Goal: Transaction & Acquisition: Purchase product/service

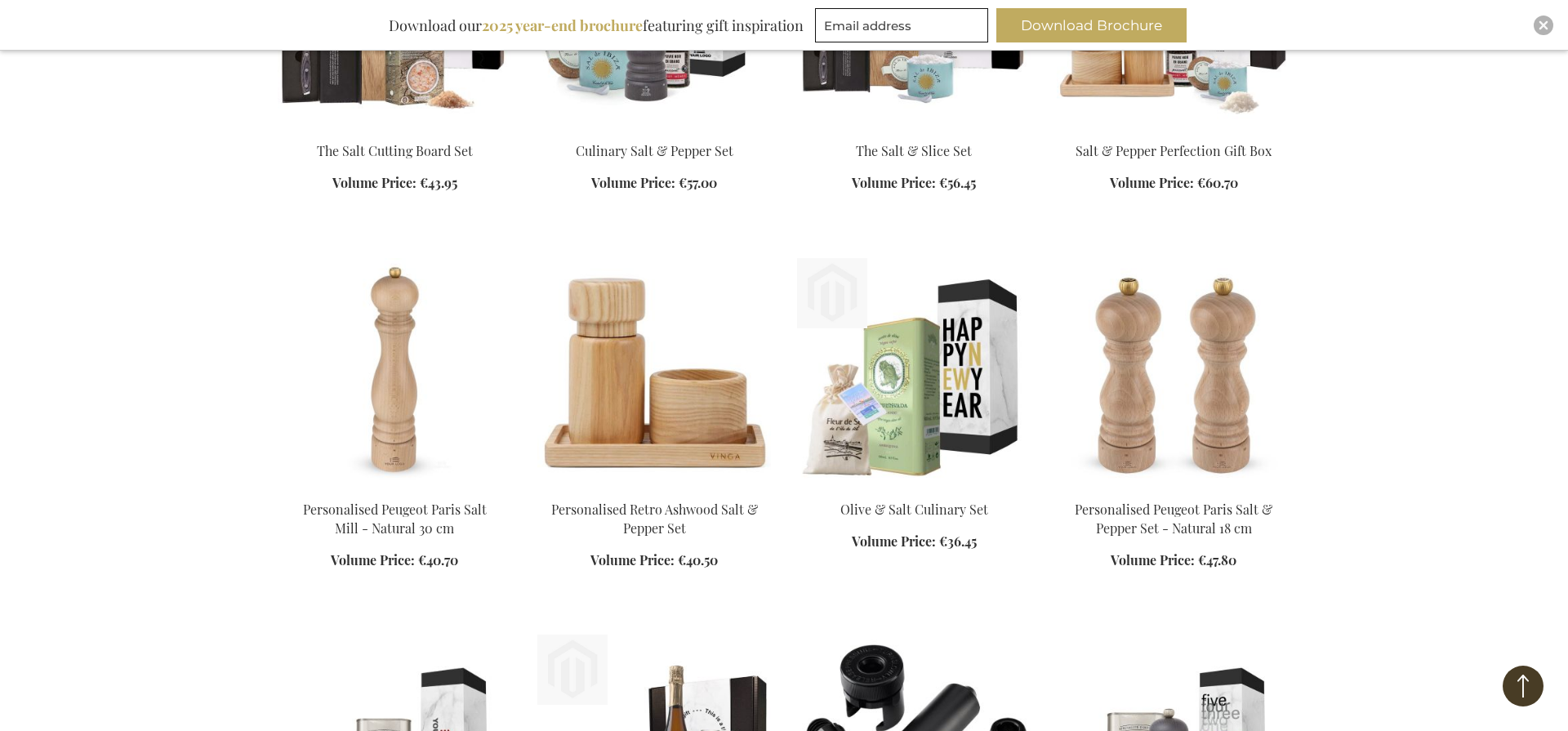
scroll to position [1043, 0]
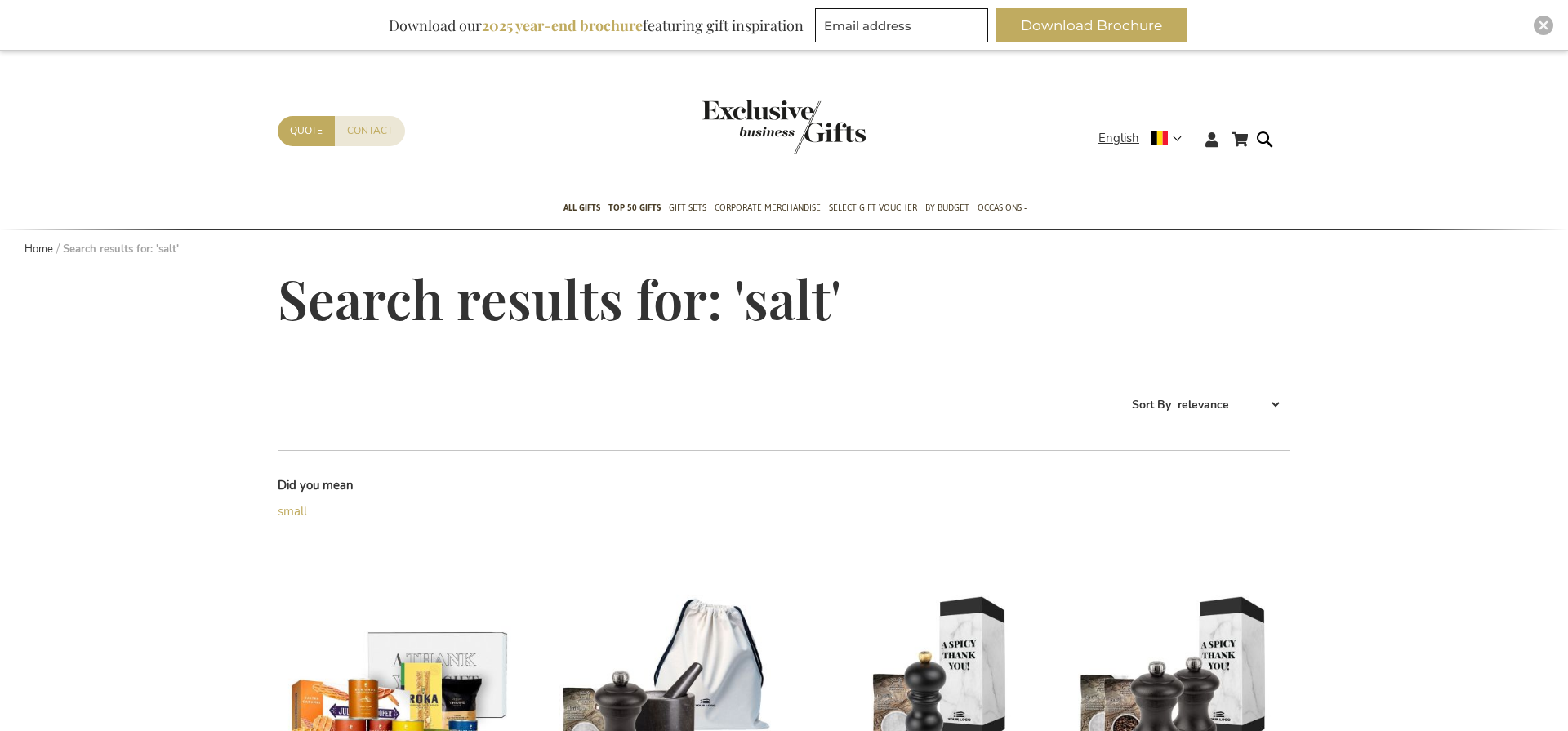
type input "staf"
click at [1543, 24] on img "Close" at bounding box center [1543, 26] width 10 height 10
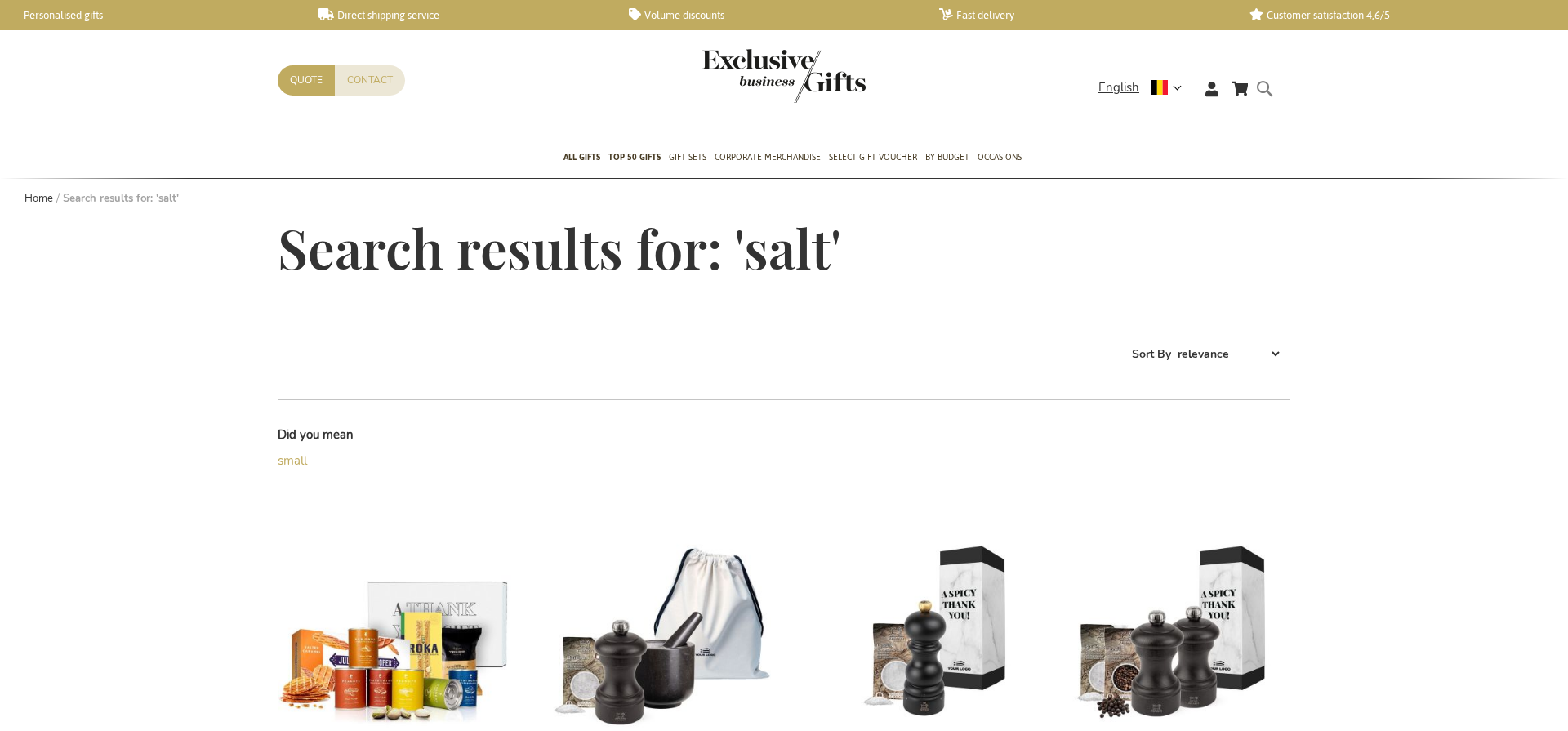
click at [1275, 90] on form "Search salt Search" at bounding box center [1268, 101] width 16 height 47
type input "salt"
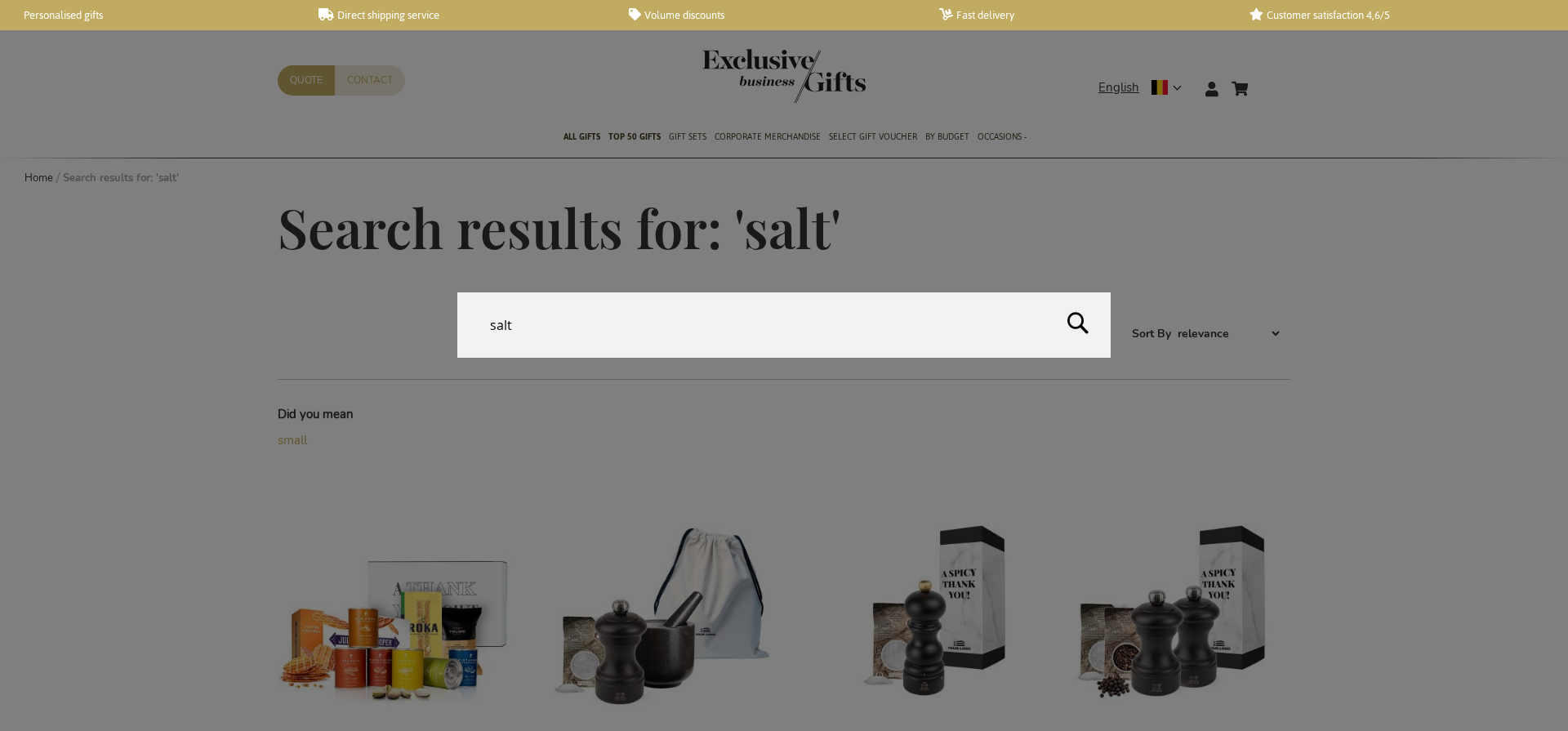
click at [664, 337] on input "salt" at bounding box center [784, 325] width 654 height 65
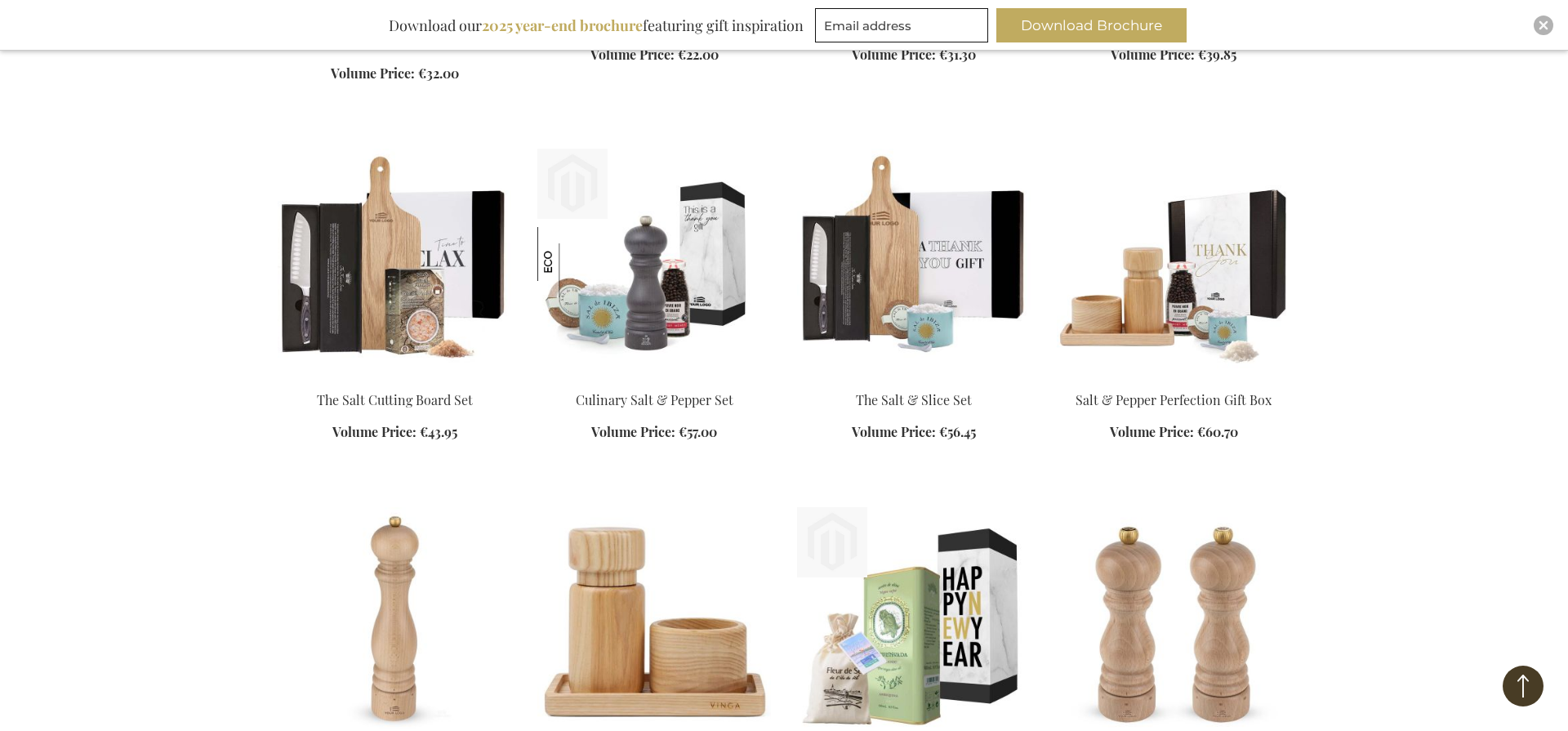
scroll to position [853, 0]
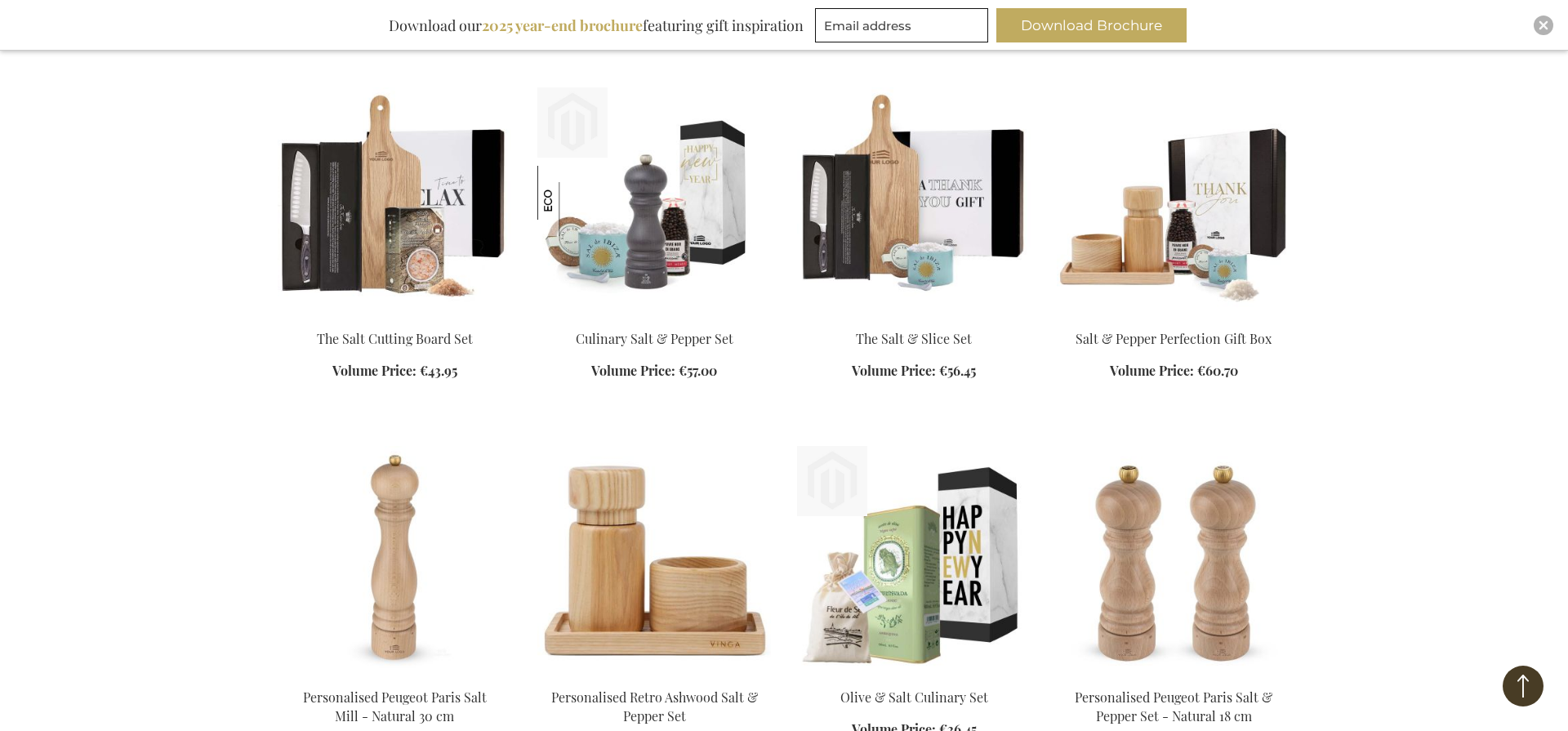
click at [675, 220] on img at bounding box center [654, 201] width 234 height 229
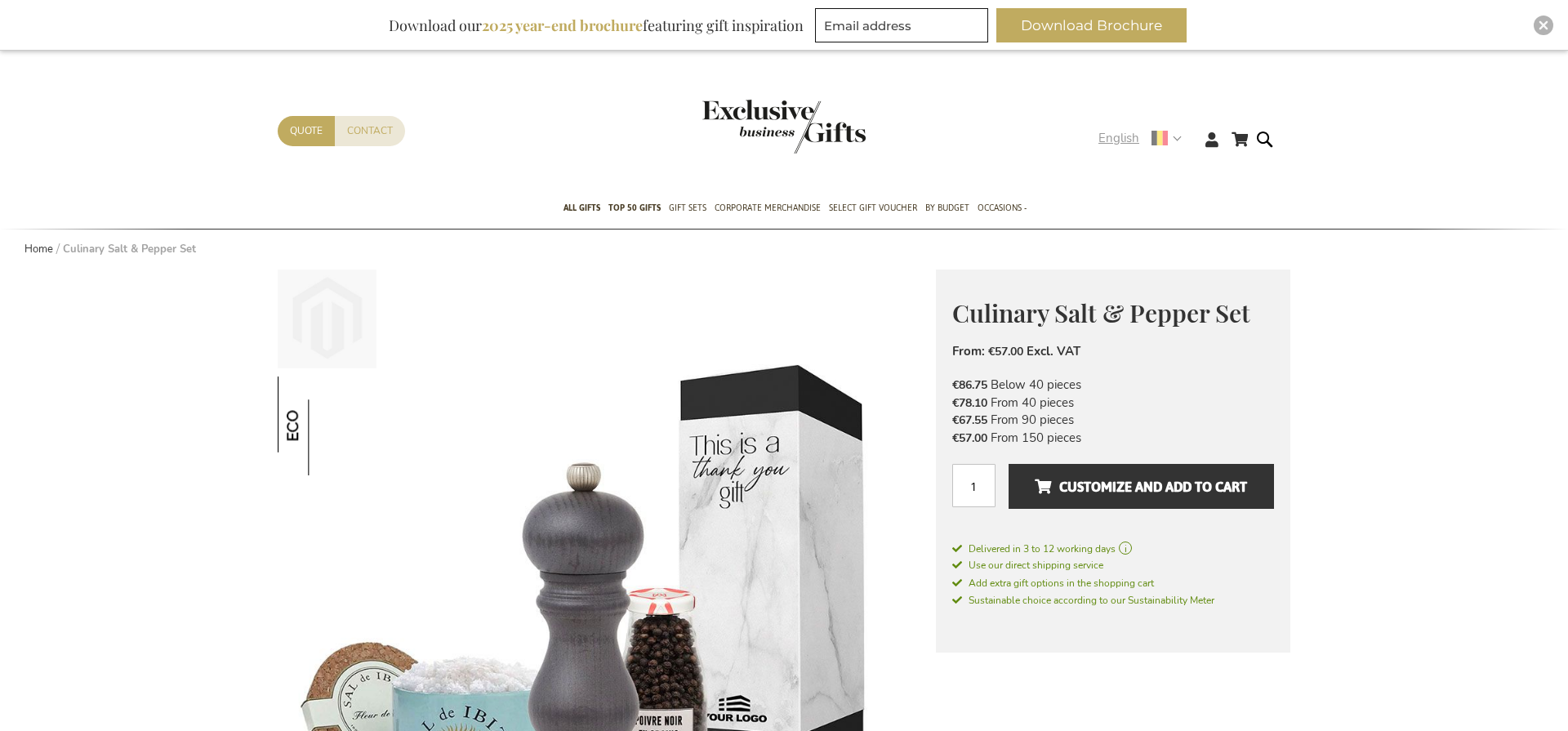
type input "staf"
click at [1177, 138] on strong "English" at bounding box center [1139, 139] width 82 height 19
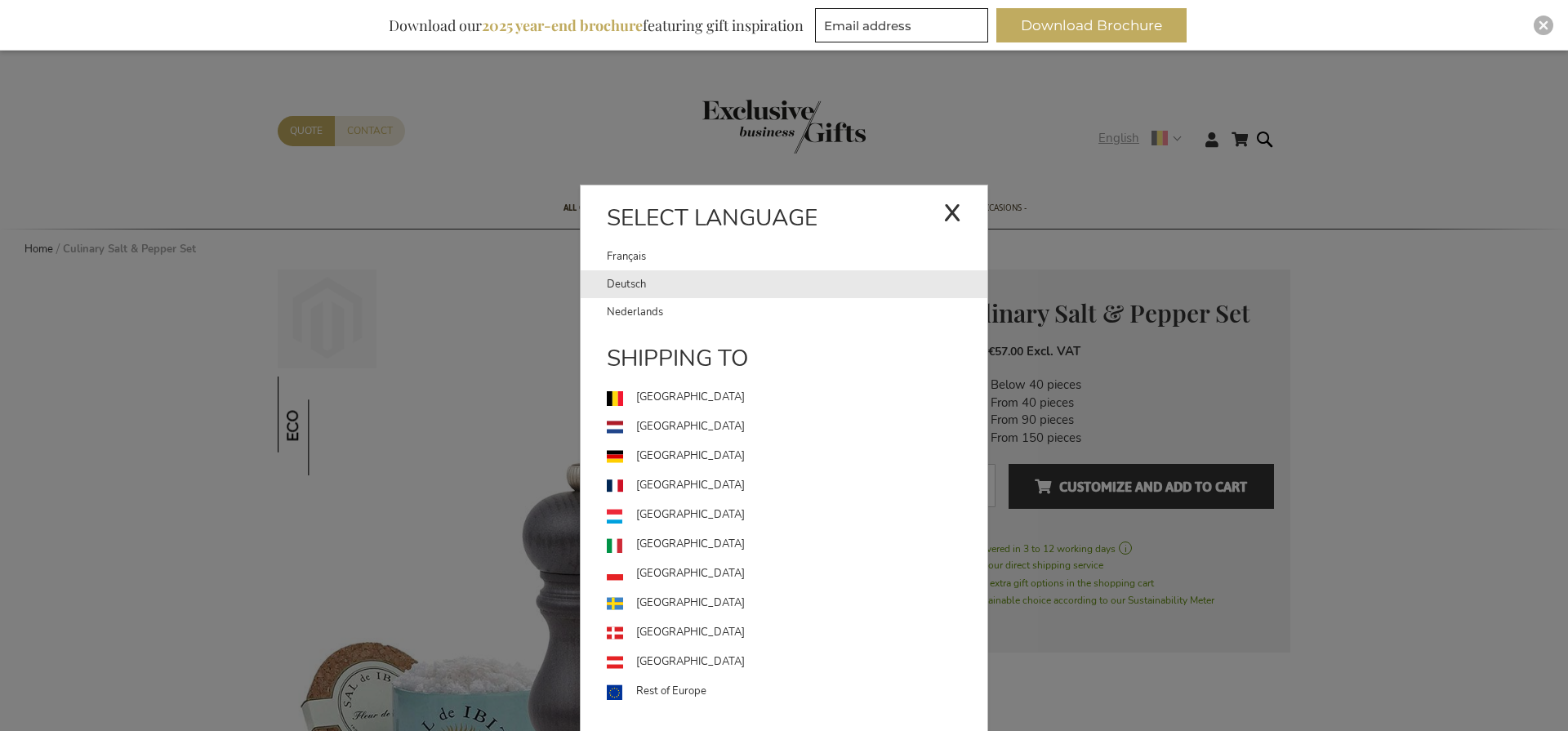
click at [634, 278] on link "Deutsch" at bounding box center [797, 284] width 381 height 28
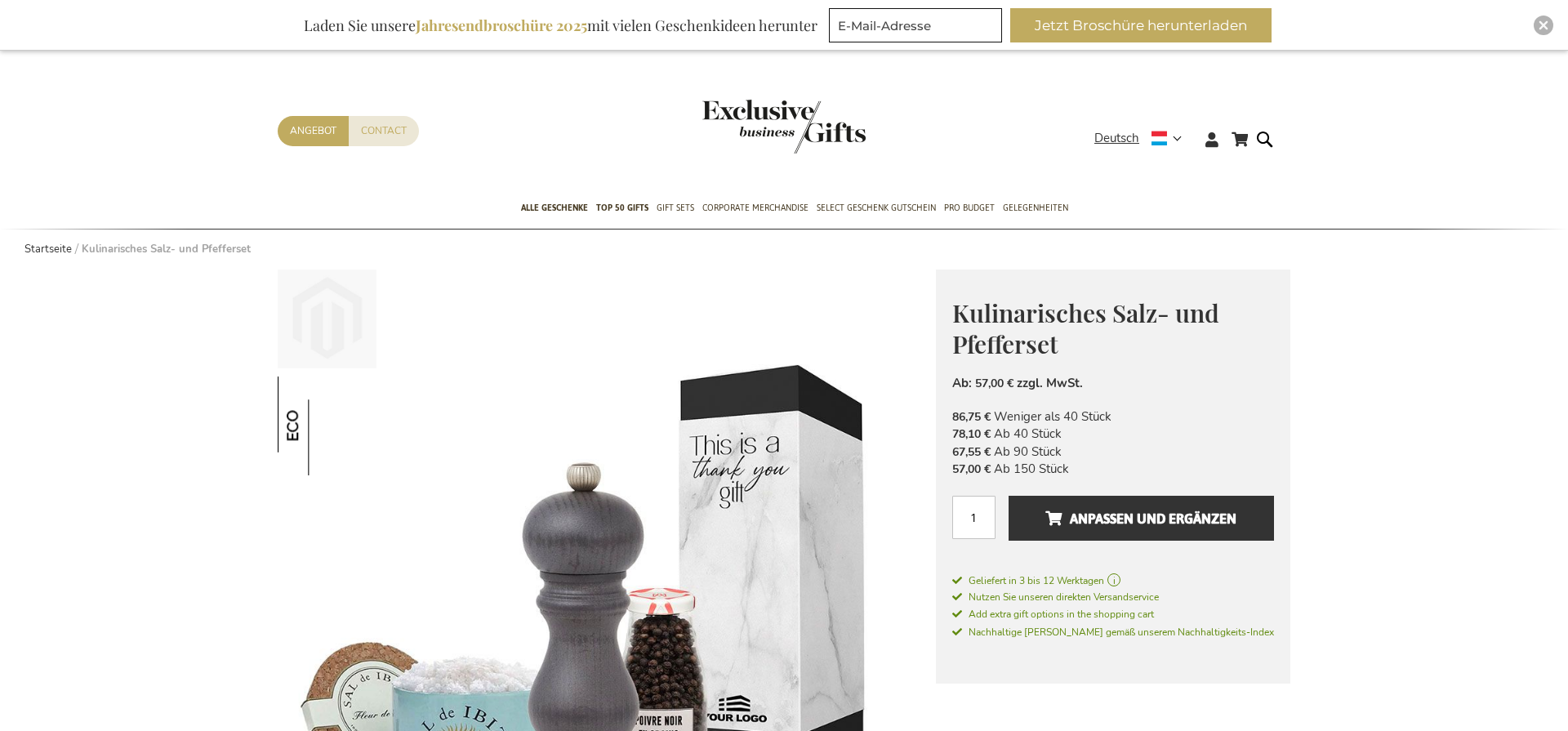
type input "staf"
click at [1277, 141] on form "Search Search" at bounding box center [1268, 152] width 16 height 47
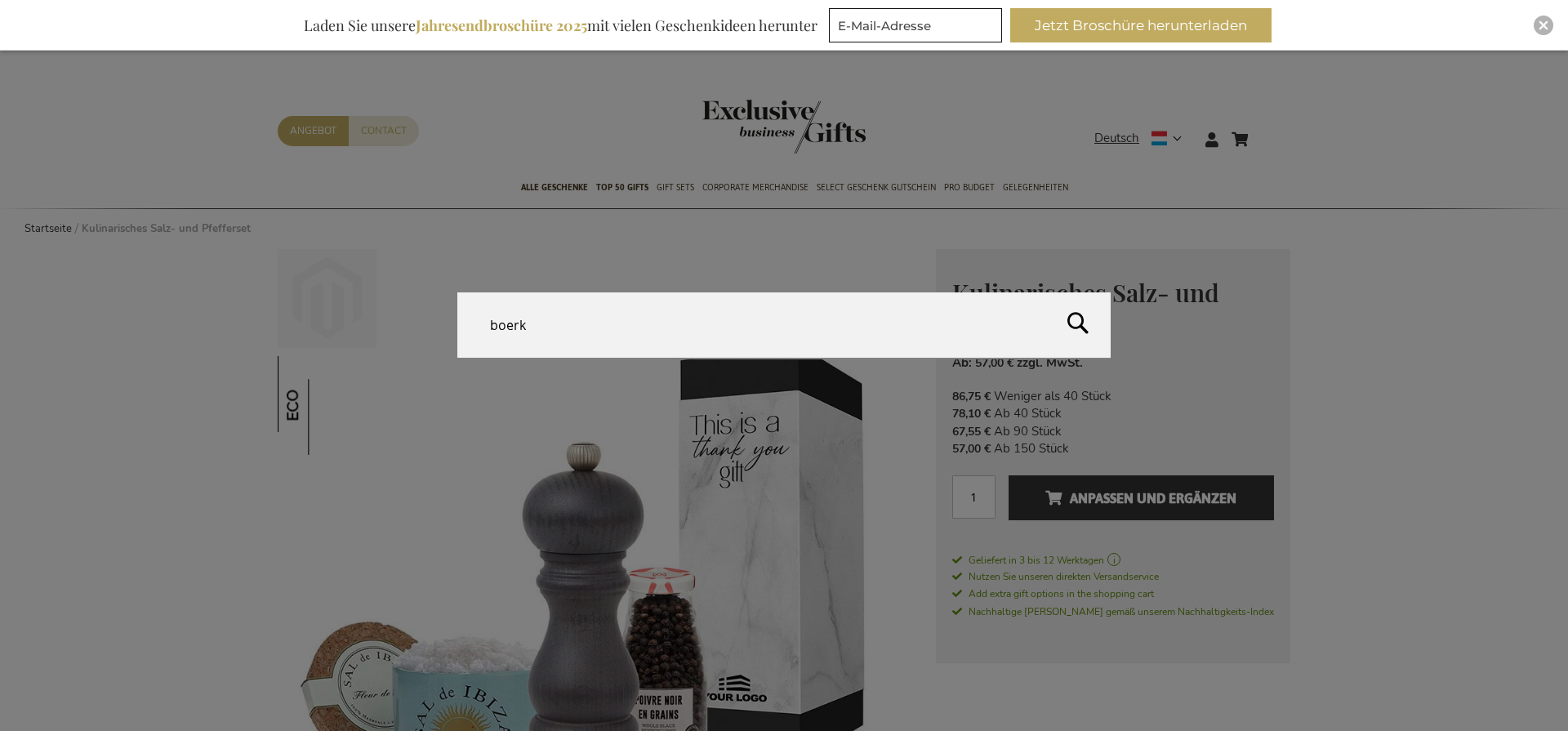
type input "boerke"
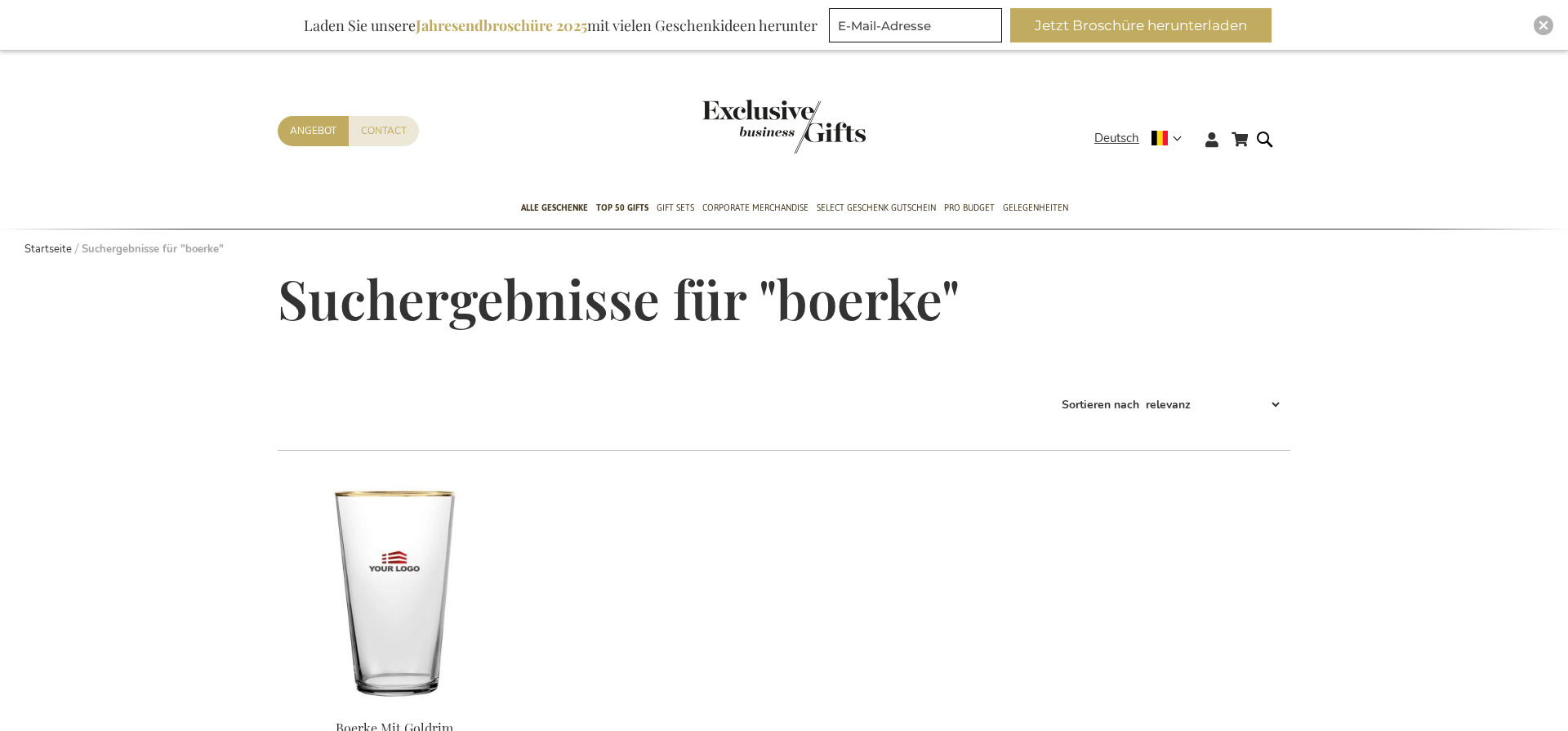
type input "staf"
click at [371, 617] on img at bounding box center [394, 591] width 234 height 229
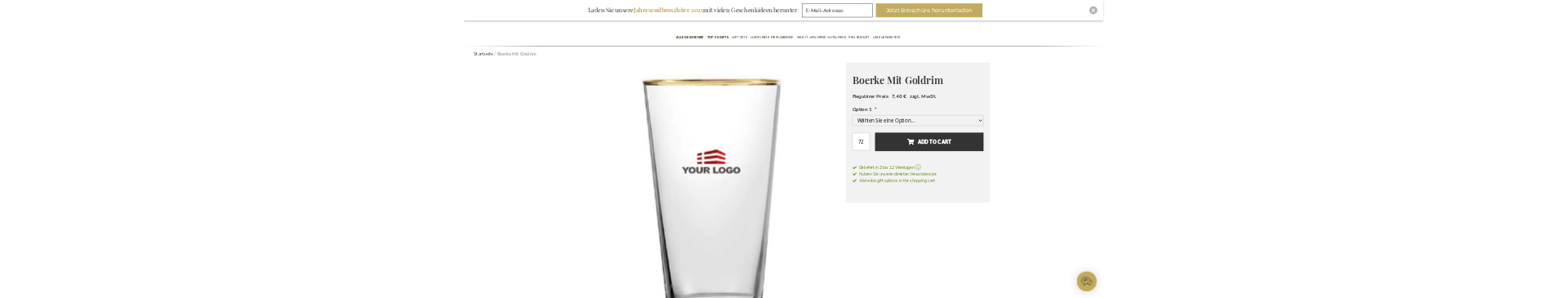
scroll to position [202, 0]
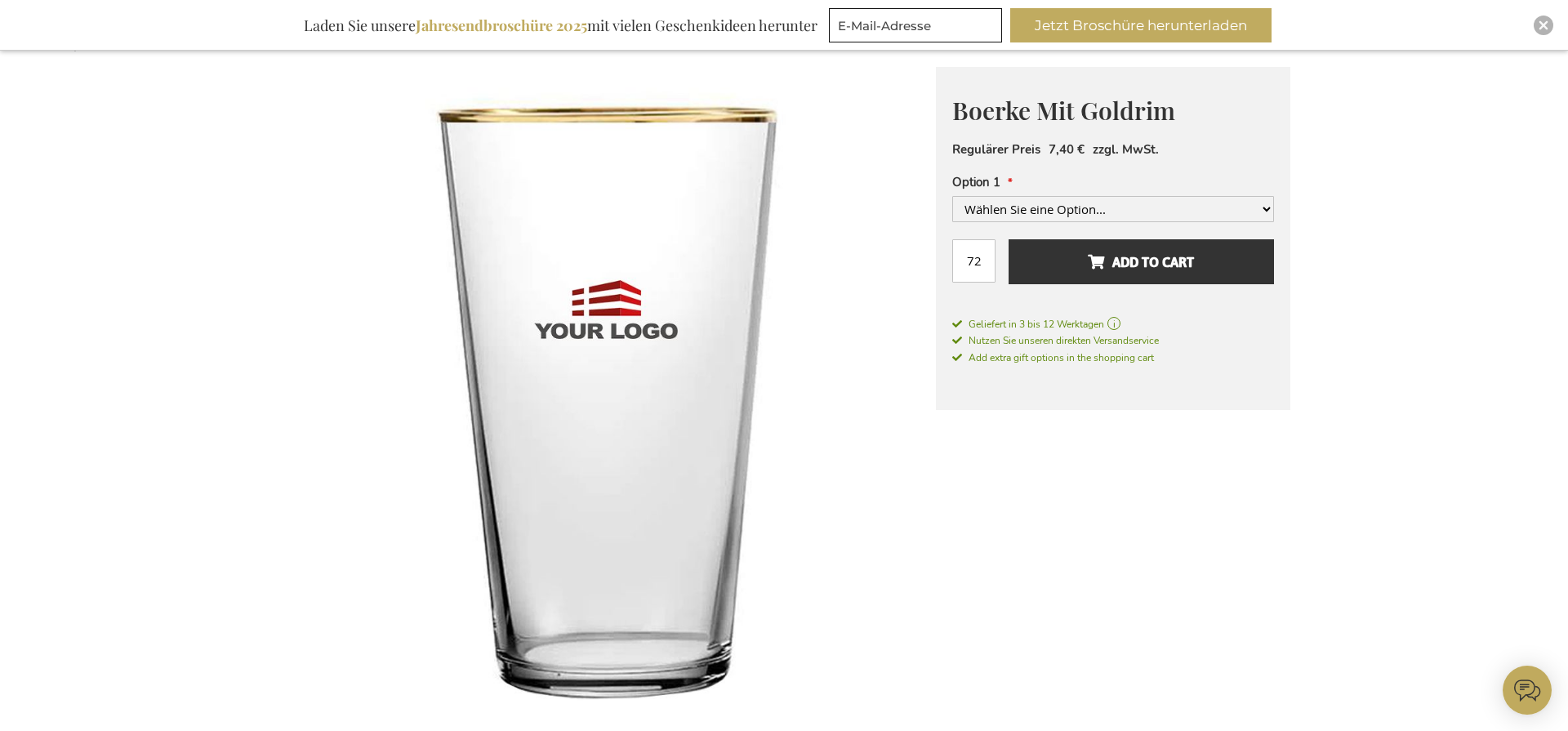
type input "staf"
